Goal: Information Seeking & Learning: Learn about a topic

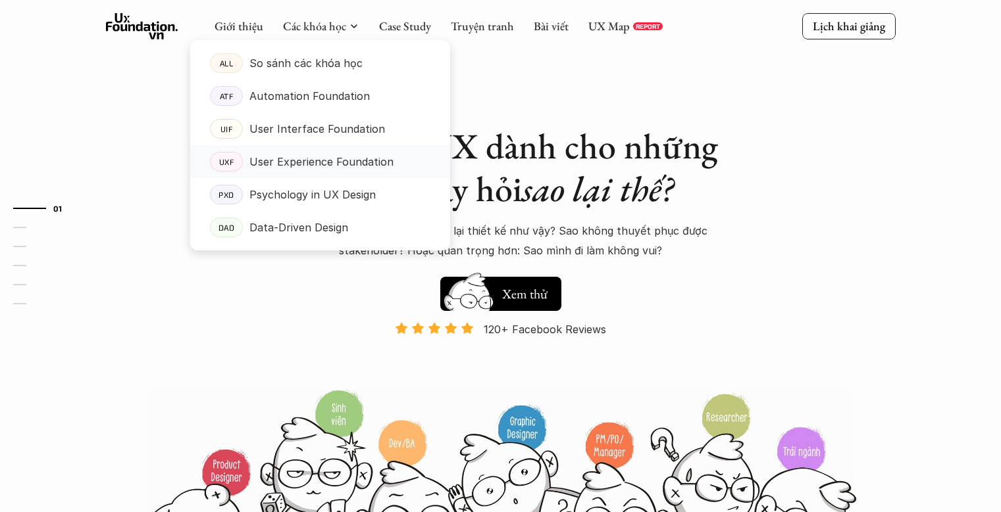
click at [284, 161] on p "User Experience Foundation" at bounding box center [321, 162] width 144 height 20
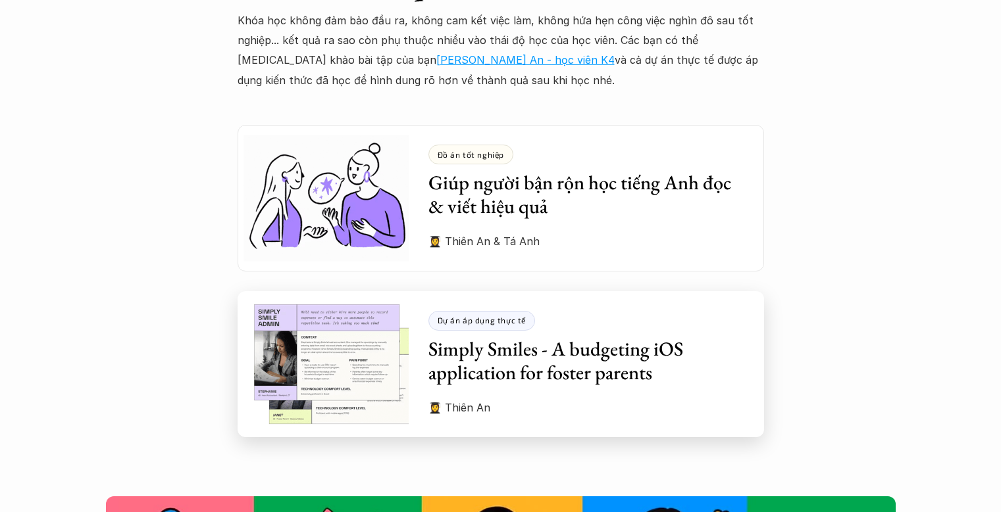
scroll to position [3599, 0]
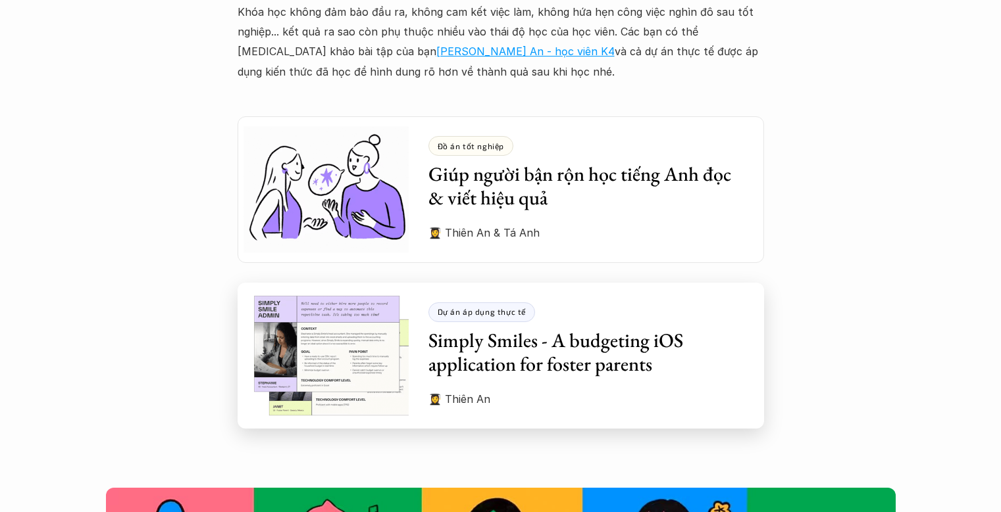
click at [473, 307] on p "Dự án áp dụng thực tế" at bounding box center [481, 311] width 89 height 9
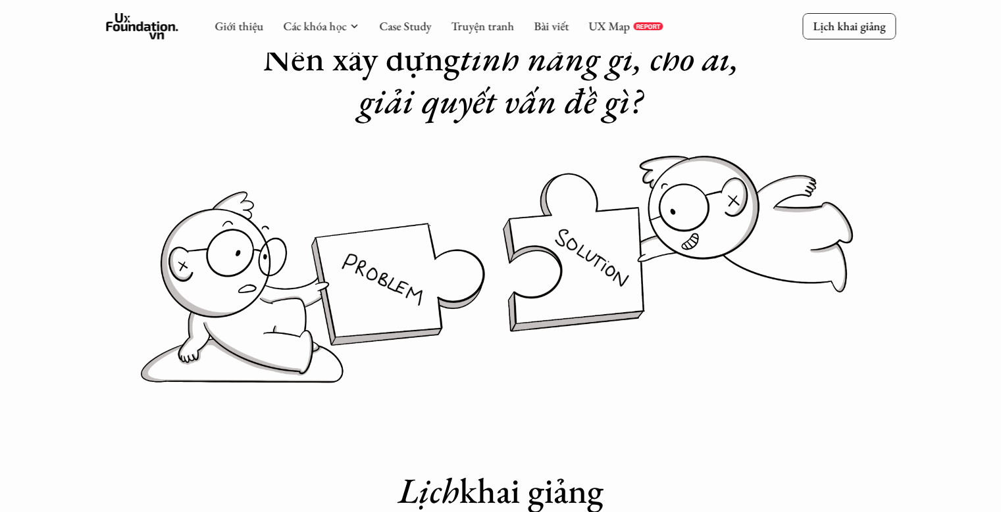
scroll to position [0, 0]
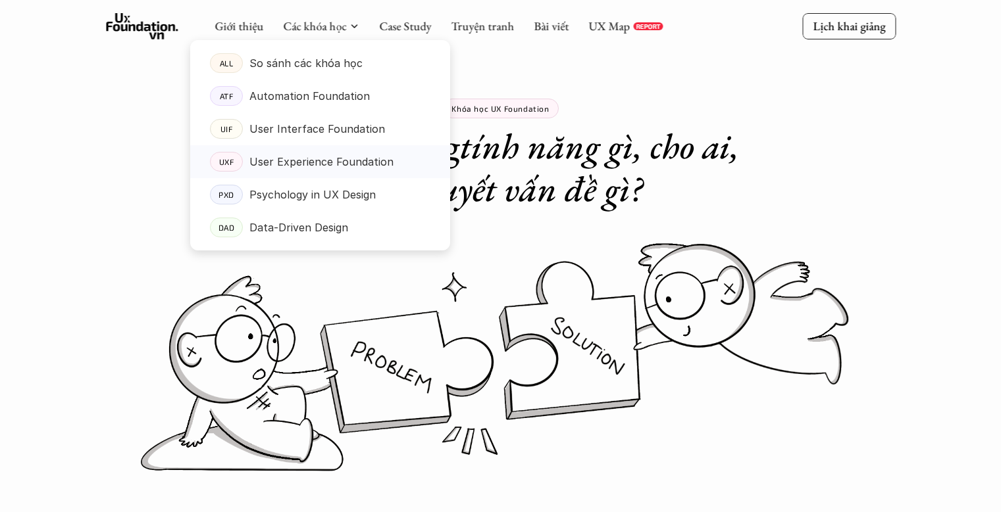
click at [307, 162] on p "User Experience Foundation" at bounding box center [321, 162] width 144 height 20
click at [384, 159] on p "User Experience Foundation" at bounding box center [321, 162] width 144 height 20
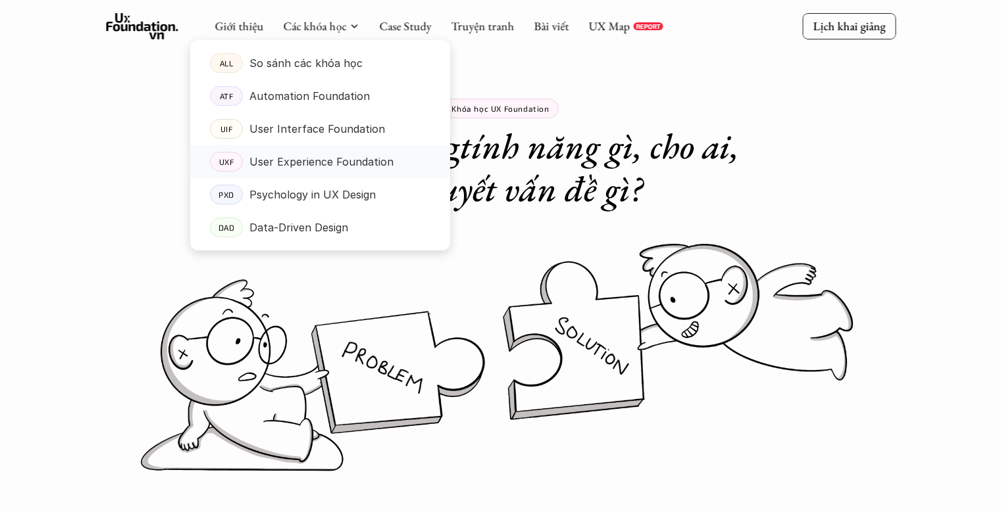
click at [384, 159] on p "User Experience Foundation" at bounding box center [321, 162] width 144 height 20
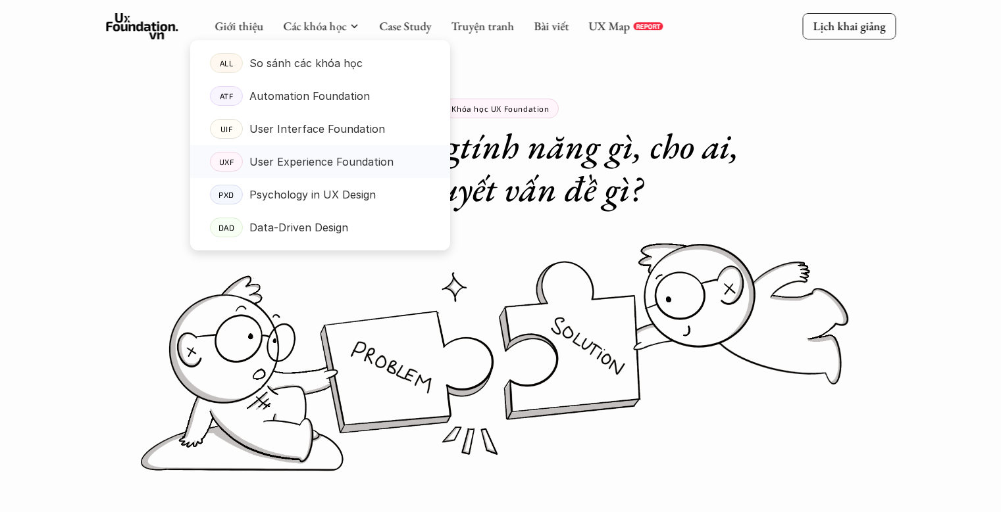
click at [384, 159] on p "User Experience Foundation" at bounding box center [321, 162] width 144 height 20
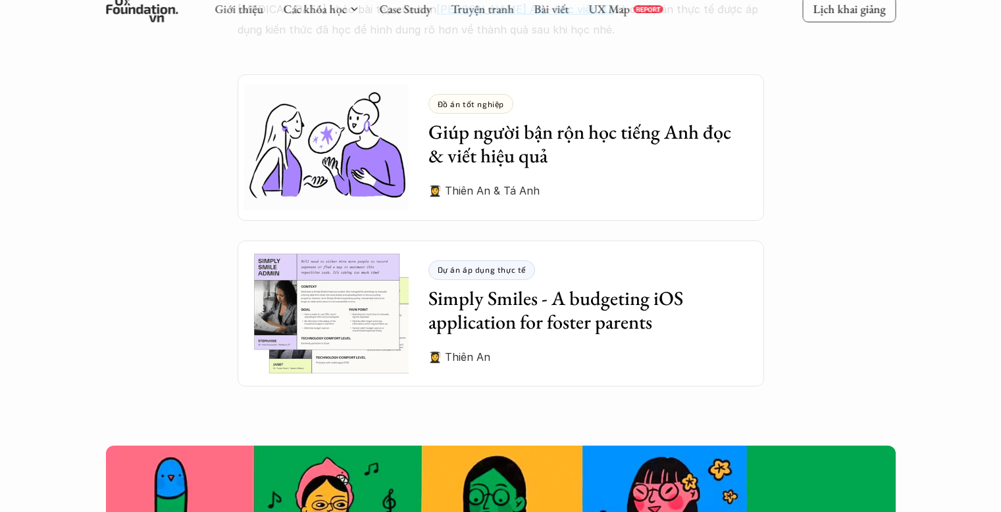
scroll to position [3609, 0]
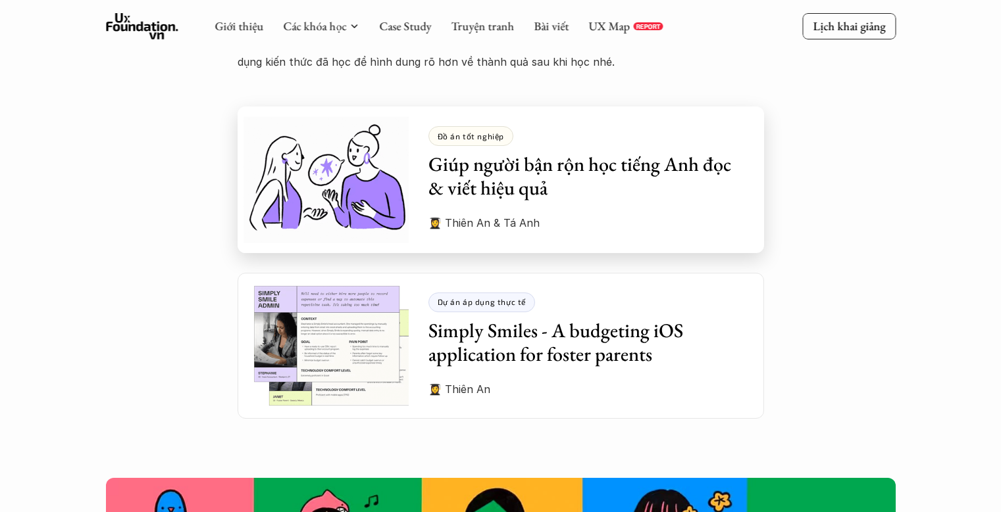
click at [485, 132] on p "Đồ án tốt nghiệp" at bounding box center [470, 136] width 67 height 9
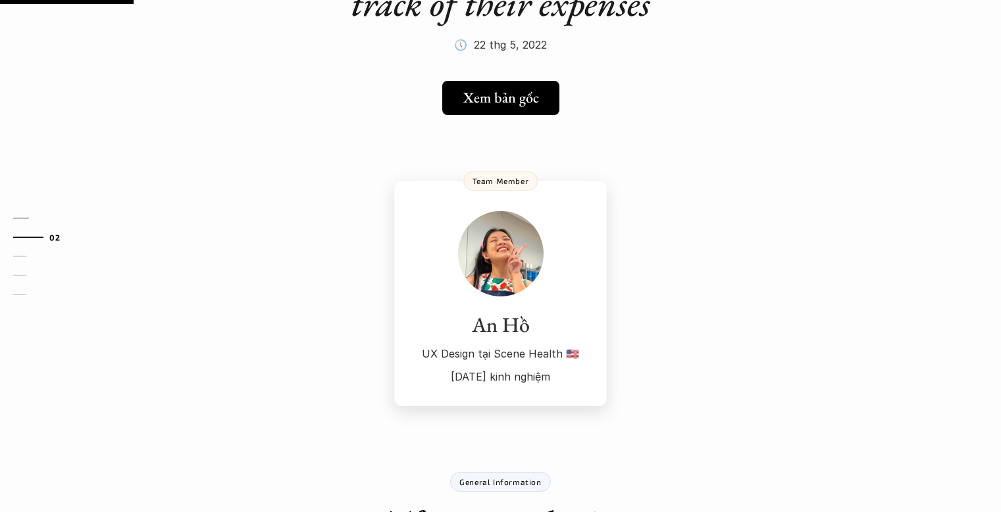
scroll to position [191, 0]
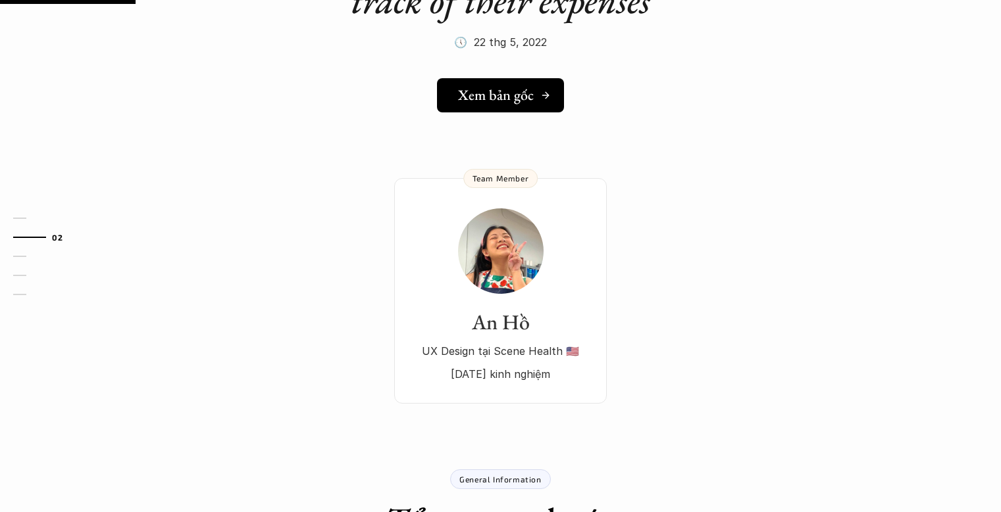
click at [509, 93] on h5 "Xem bản gốc" at bounding box center [496, 95] width 76 height 17
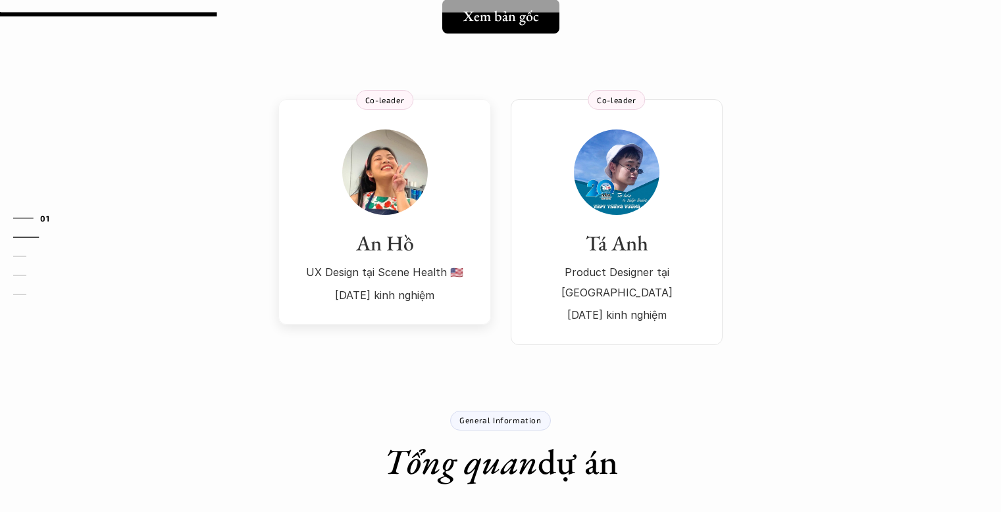
scroll to position [272, 0]
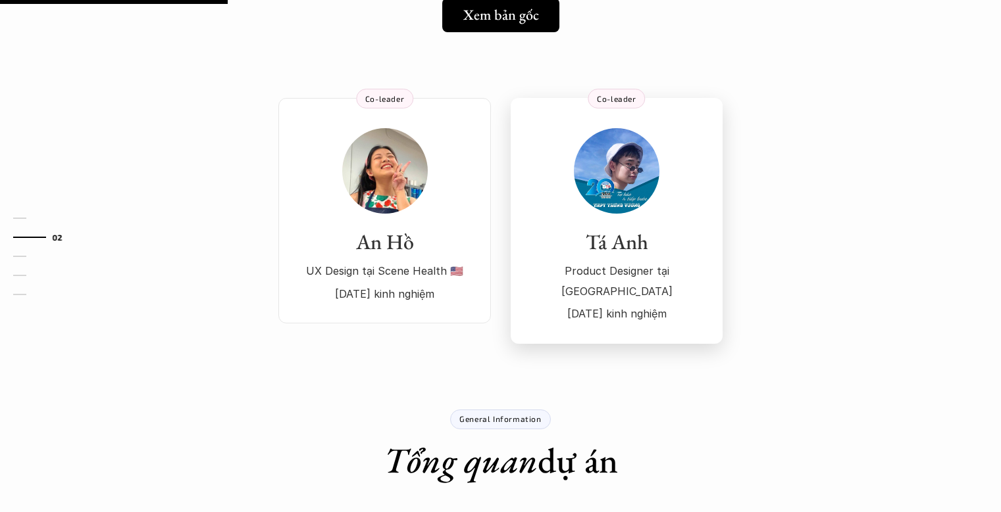
click at [614, 153] on img at bounding box center [617, 171] width 86 height 86
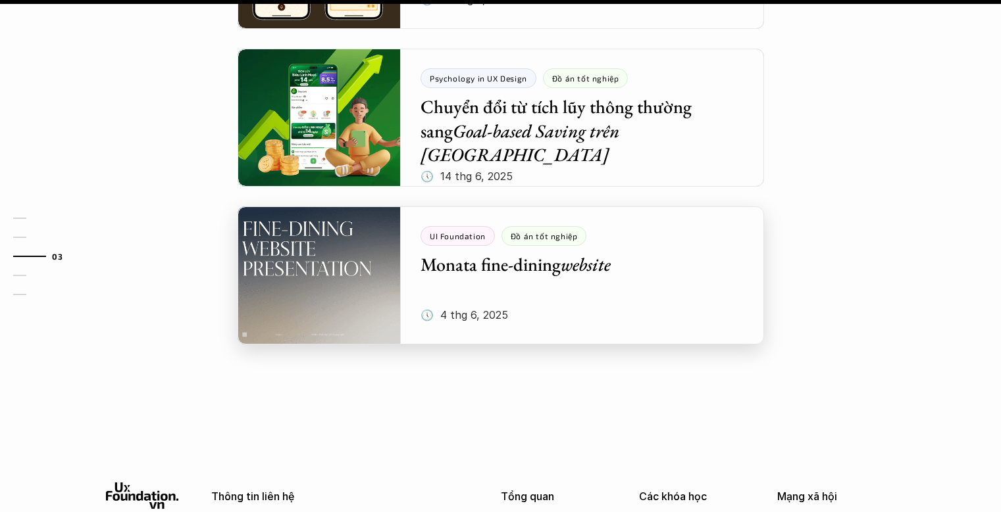
scroll to position [1340, 0]
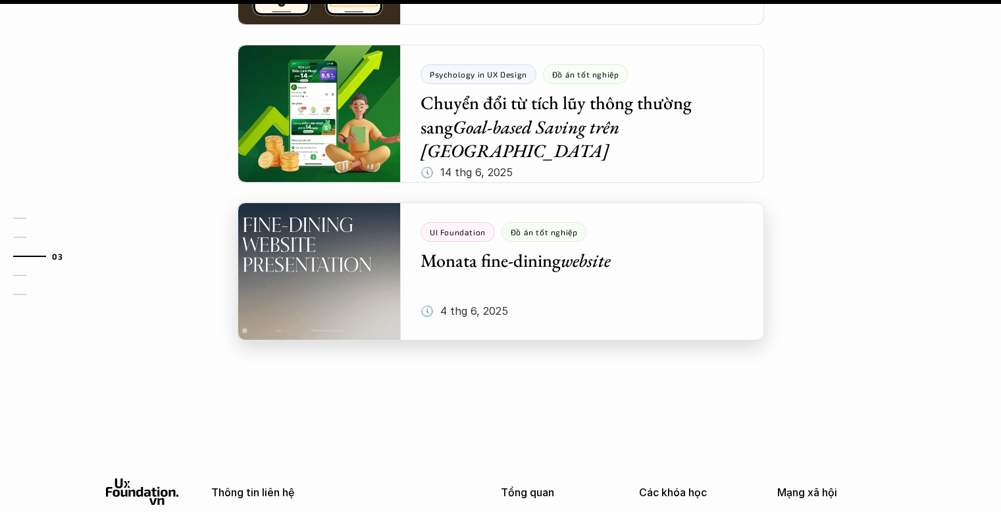
click at [307, 243] on div at bounding box center [500, 272] width 526 height 138
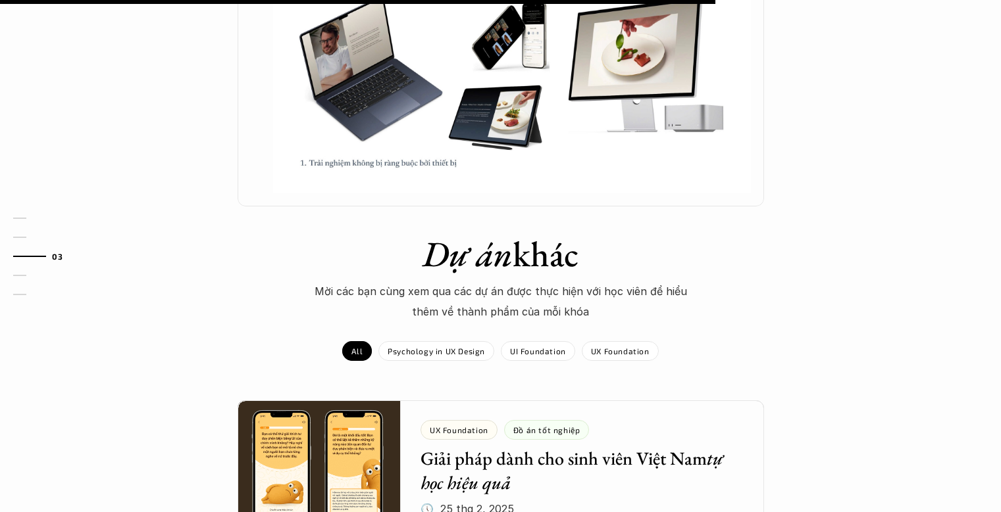
scroll to position [1009, 0]
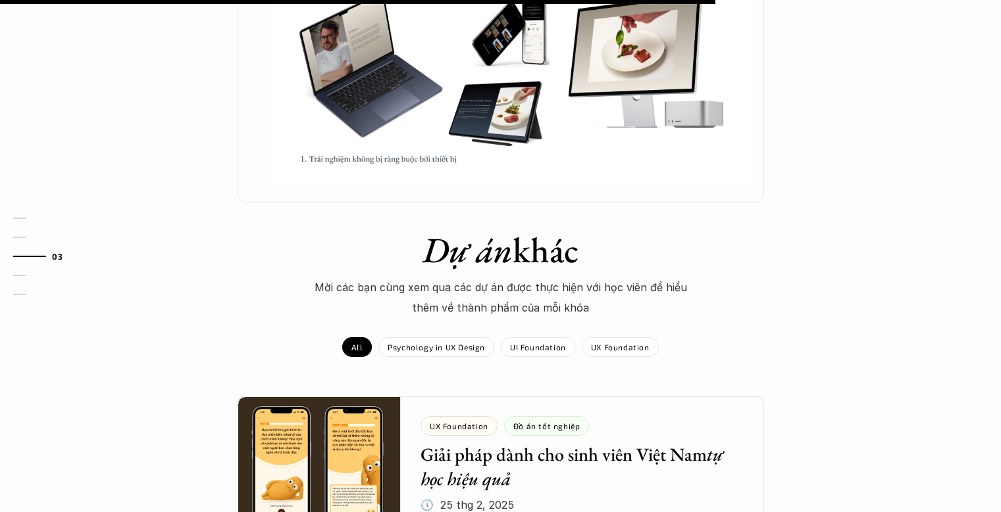
click at [458, 113] on img at bounding box center [512, 55] width 478 height 268
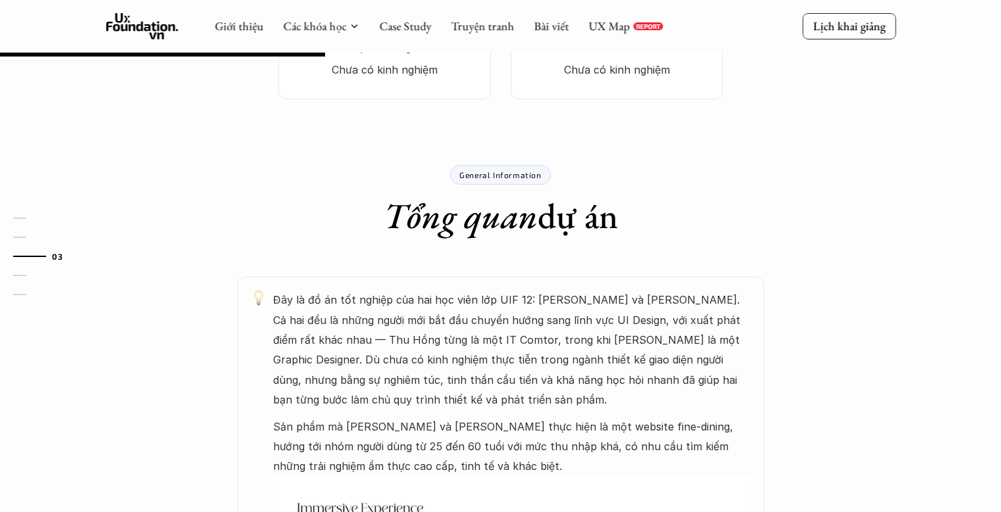
scroll to position [450, 0]
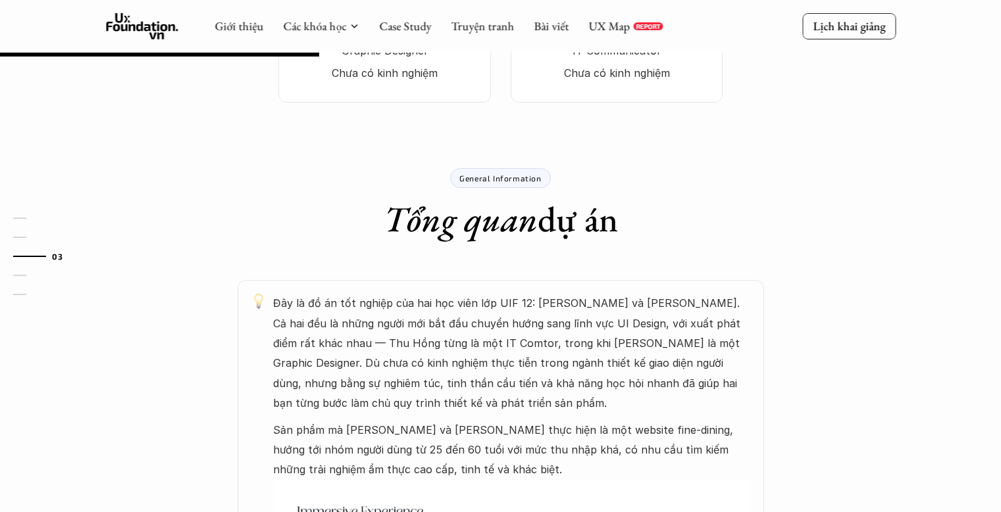
click at [503, 182] on p "General Information" at bounding box center [500, 178] width 82 height 9
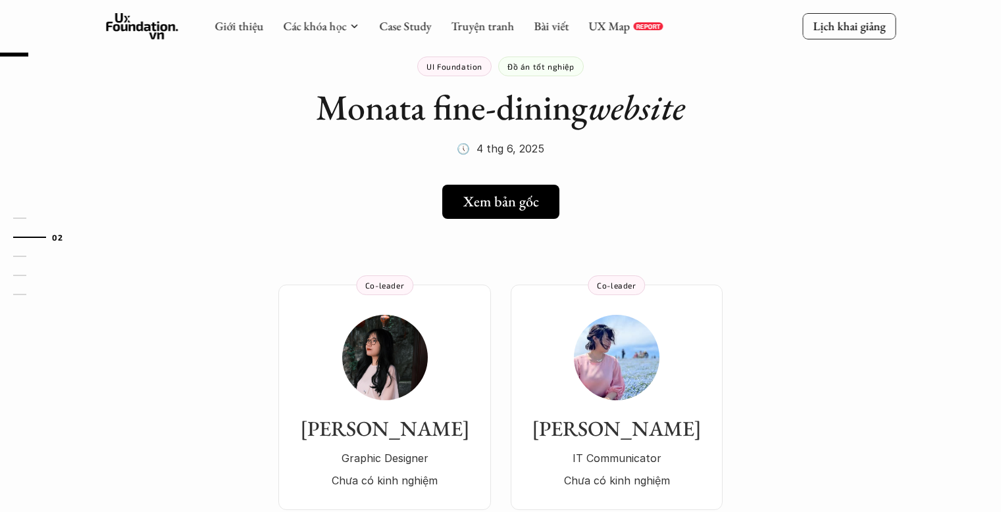
scroll to position [40, 0]
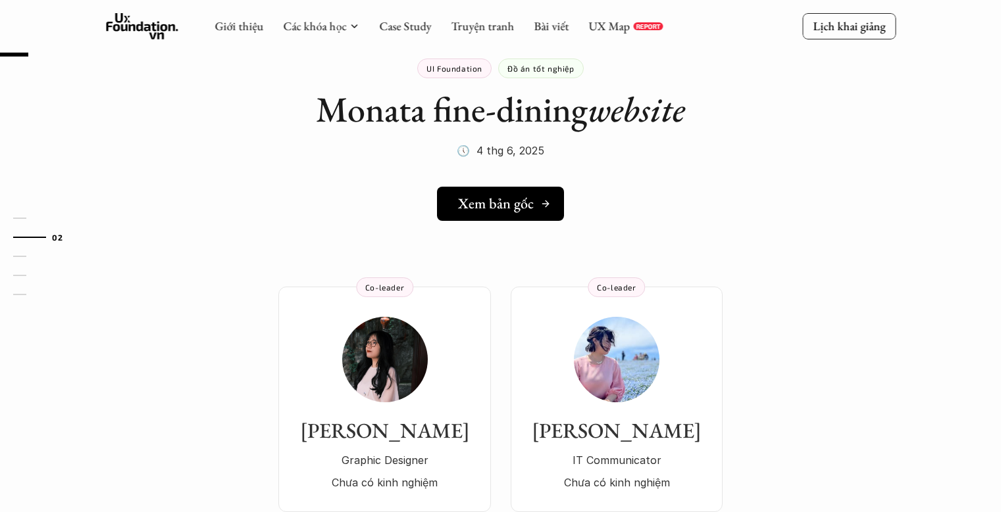
click at [505, 207] on h5 "Xem bản gốc" at bounding box center [496, 203] width 76 height 17
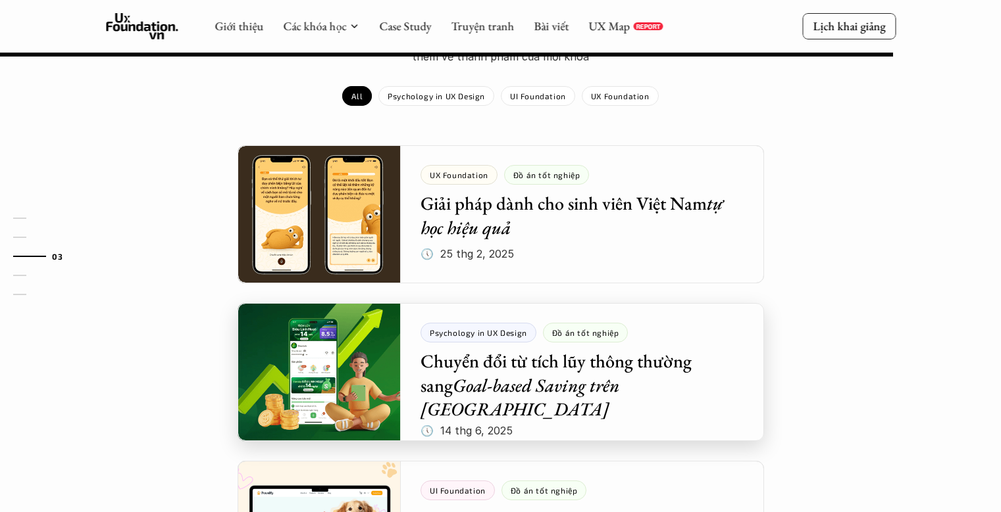
scroll to position [1252, 0]
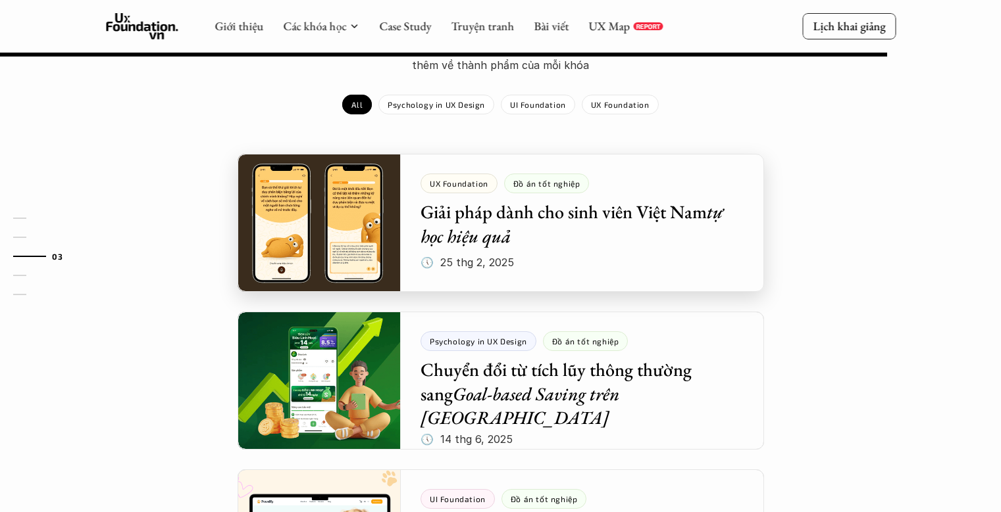
click at [359, 234] on div at bounding box center [500, 223] width 526 height 138
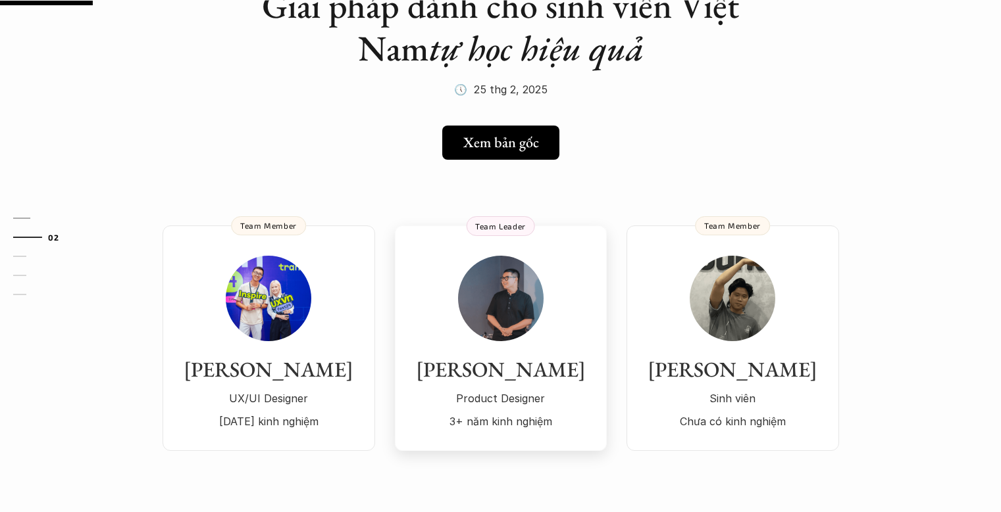
scroll to position [149, 0]
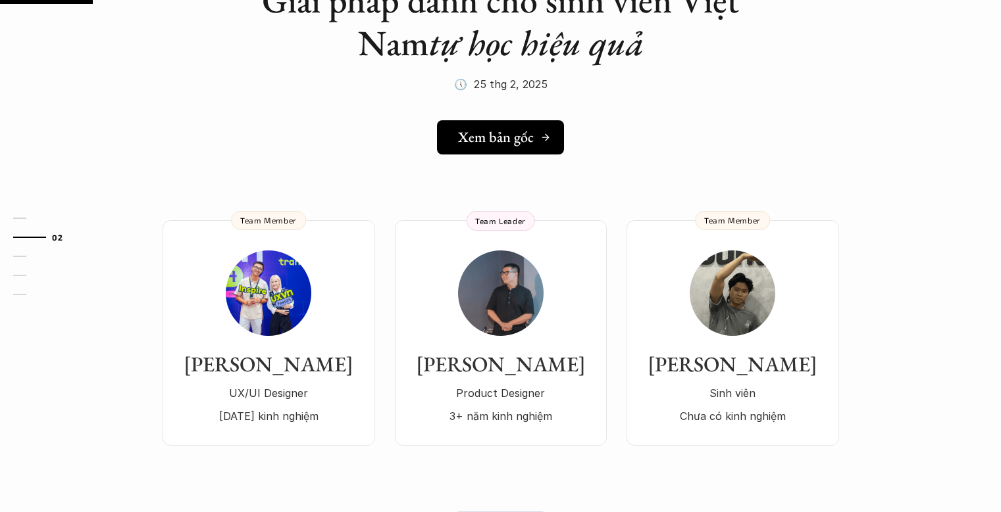
click at [490, 145] on h5 "Xem bản gốc" at bounding box center [496, 137] width 76 height 17
